Goal: Task Accomplishment & Management: Complete application form

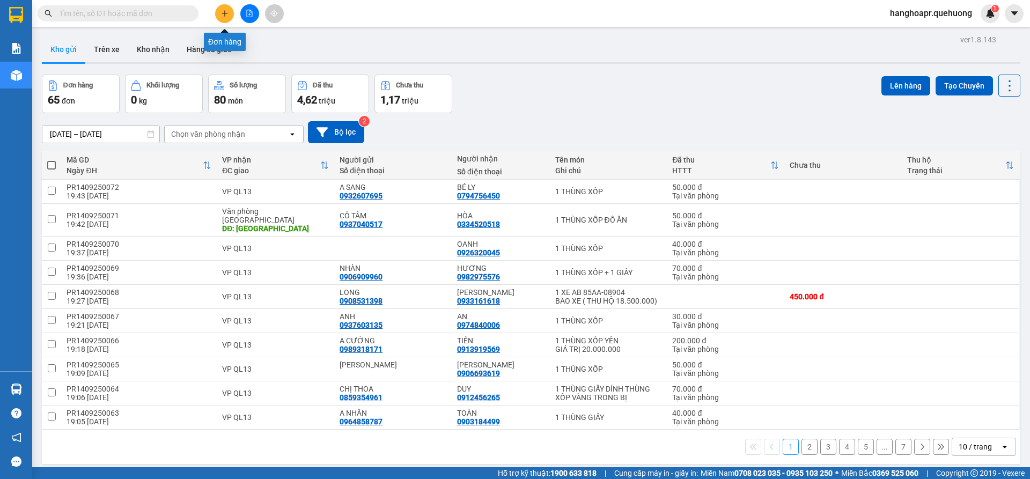
click at [225, 11] on icon "plus" at bounding box center [225, 14] width 8 height 8
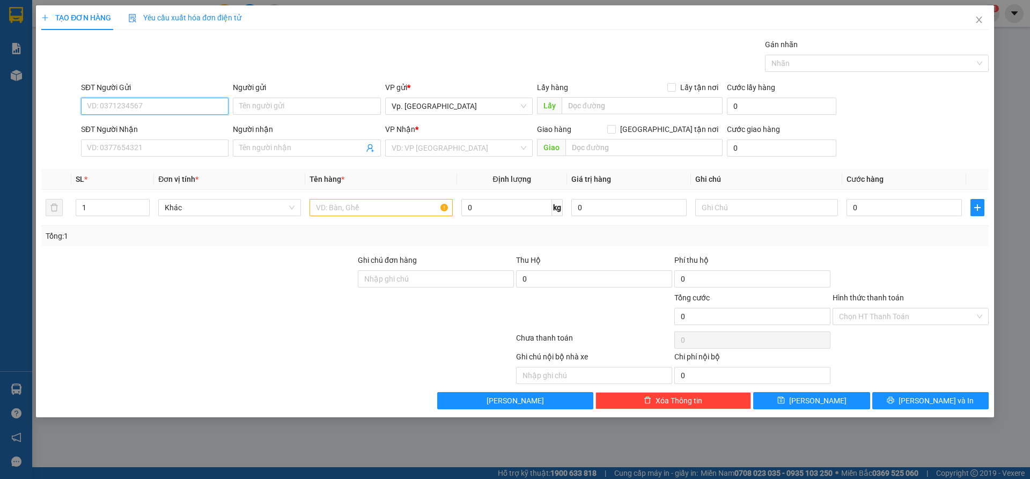
click at [144, 104] on input "SĐT Người Gửi" at bounding box center [154, 106] width 147 height 17
click at [144, 104] on input "07986" at bounding box center [154, 106] width 147 height 17
click at [119, 104] on input "07986" at bounding box center [154, 106] width 147 height 17
type input "0798634877"
click at [264, 108] on input "Người gửi" at bounding box center [306, 106] width 147 height 17
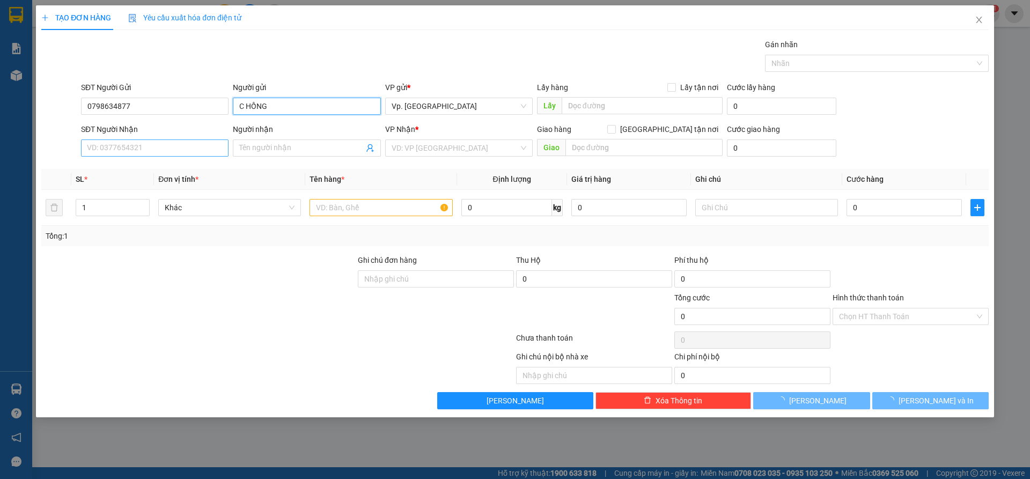
type input "C HỒNG"
click at [194, 146] on input "SĐT Người Nhận" at bounding box center [154, 147] width 147 height 17
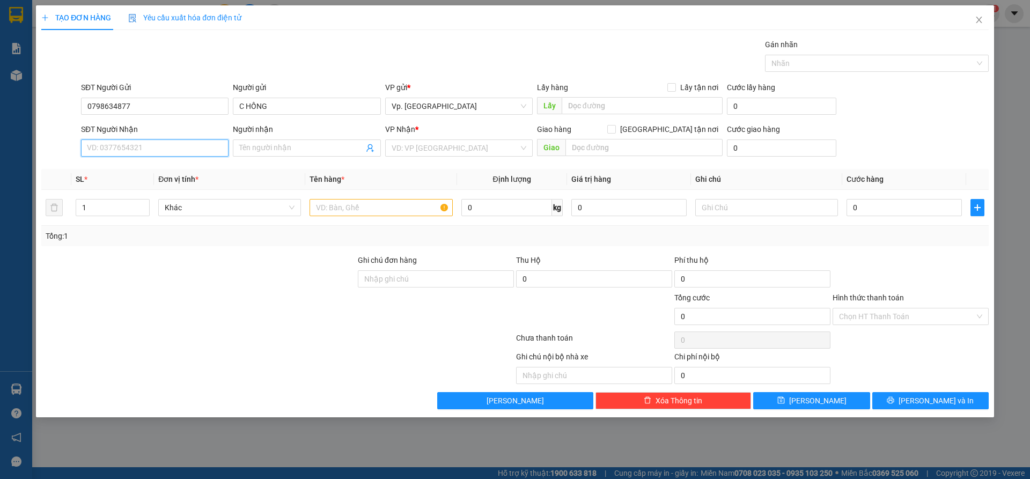
click at [166, 149] on input "SĐT Người Nhận" at bounding box center [154, 147] width 147 height 17
type input "0931245370"
click at [297, 146] on input "Người nhận" at bounding box center [301, 148] width 124 height 12
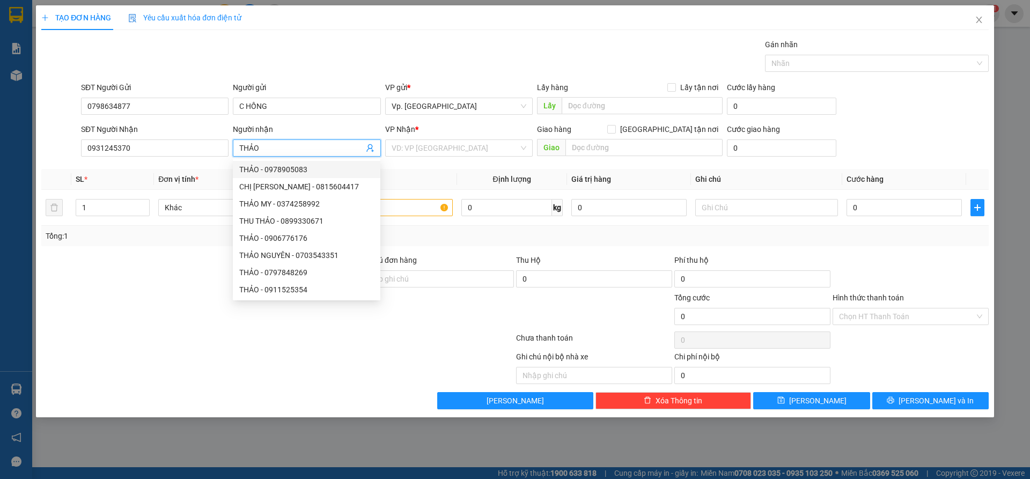
type input "THẢO"
click at [154, 277] on div at bounding box center [198, 273] width 316 height 38
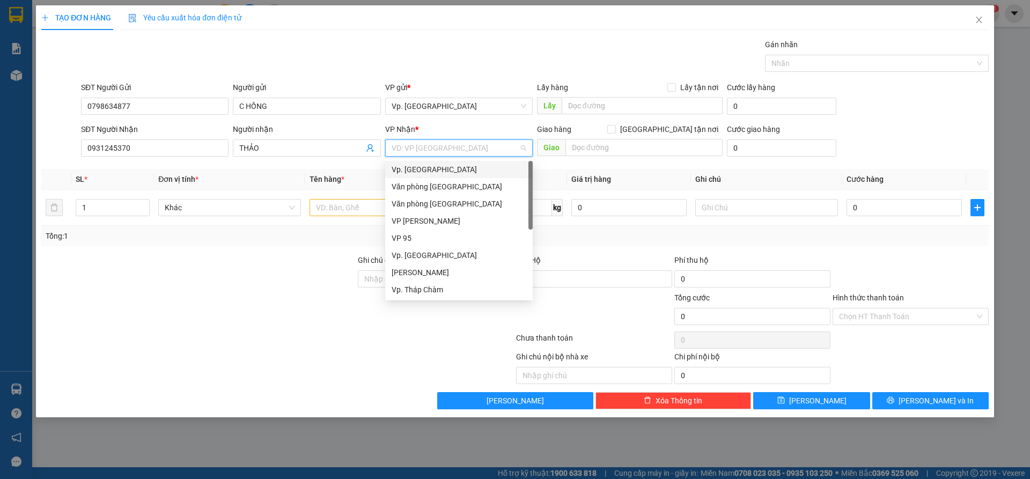
click at [425, 151] on input "search" at bounding box center [455, 148] width 127 height 16
click at [429, 187] on div "Văn phòng [GEOGRAPHIC_DATA]" at bounding box center [459, 187] width 135 height 12
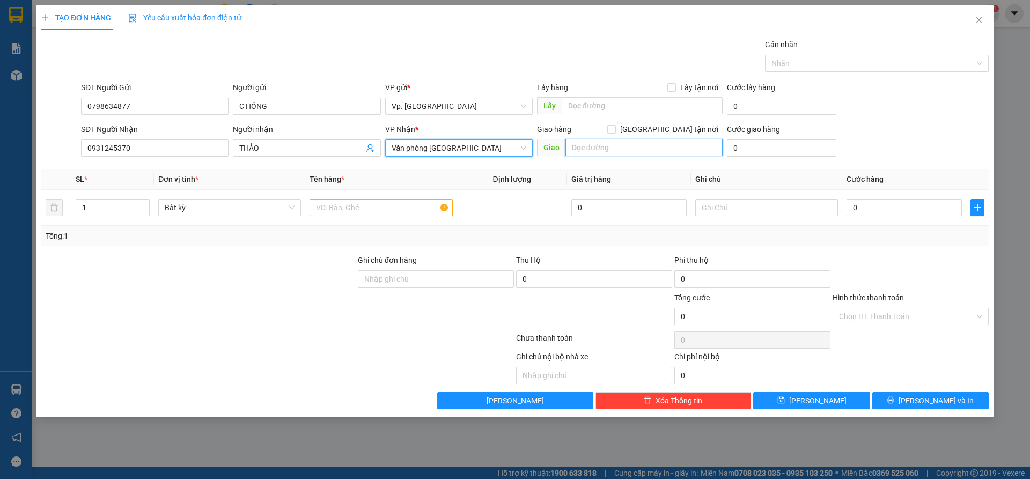
click at [598, 147] on input "text" at bounding box center [643, 147] width 157 height 17
type input "TÂN PHÚ"
